Goal: Find specific page/section: Find specific page/section

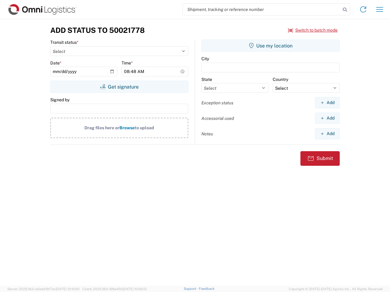
click at [261, 9] on input "search" at bounding box center [262, 10] width 158 height 12
click at [344, 10] on icon at bounding box center [344, 9] width 9 height 9
click at [363, 9] on icon at bounding box center [363, 10] width 10 height 10
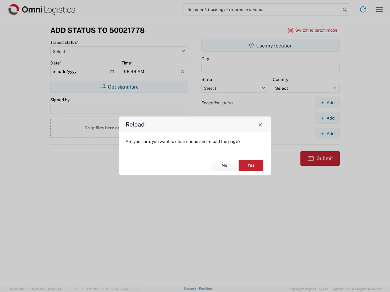
click at [379, 9] on div "Reload Are you sure, you want to clear cache and reload the page? No Yes" at bounding box center [195, 146] width 390 height 292
click at [313, 30] on div "Reload Are you sure, you want to clear cache and reload the page? No Yes" at bounding box center [195, 146] width 390 height 292
click at [119, 87] on div "Reload Are you sure, you want to clear cache and reload the page? No Yes" at bounding box center [195, 146] width 390 height 292
click at [270, 46] on div "Reload Are you sure, you want to clear cache and reload the page? No Yes" at bounding box center [195, 146] width 390 height 292
click at [327, 103] on div "Reload Are you sure, you want to clear cache and reload the page? No Yes" at bounding box center [195, 146] width 390 height 292
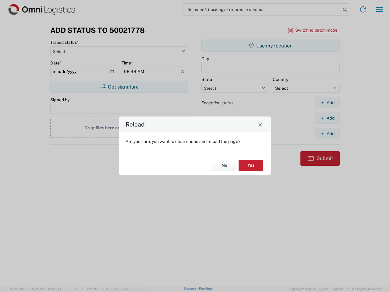
click at [327, 118] on div "Reload Are you sure, you want to clear cache and reload the page? No Yes" at bounding box center [195, 146] width 390 height 292
click at [327, 134] on div "Reload Are you sure, you want to clear cache and reload the page? No Yes" at bounding box center [195, 146] width 390 height 292
